Goal: Find specific page/section: Find specific page/section

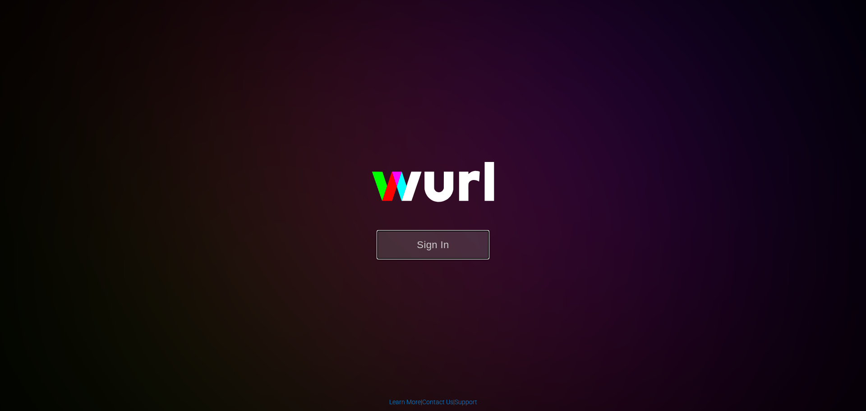
click at [423, 243] on button "Sign In" at bounding box center [433, 244] width 113 height 29
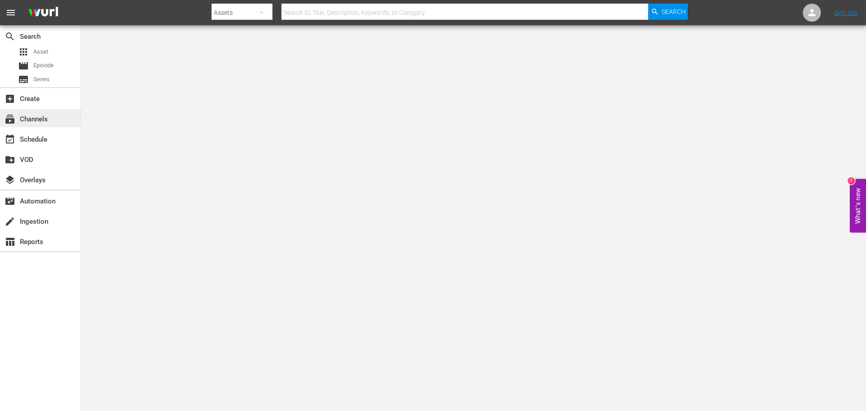
click at [41, 122] on div "subscriptions Channels" at bounding box center [25, 118] width 51 height 8
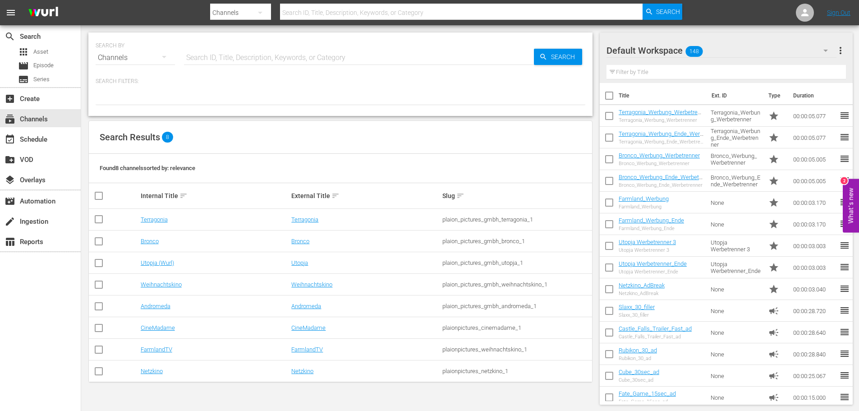
click at [717, 9] on nav "menu Search By Channels Search ID, Title, Description, Keywords, or Category Se…" at bounding box center [429, 12] width 859 height 25
